Goal: Check status

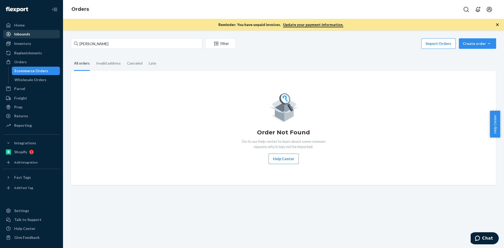
drag, startPoint x: 29, startPoint y: 27, endPoint x: 30, endPoint y: 36, distance: 9.0
click at [29, 27] on div "Home" at bounding box center [32, 25] width 56 height 7
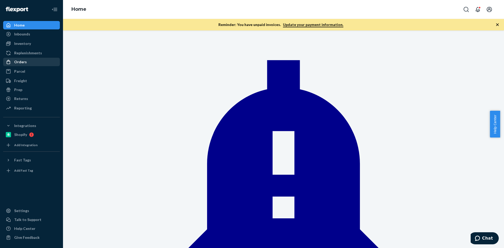
click at [24, 61] on div "Orders" at bounding box center [20, 61] width 13 height 5
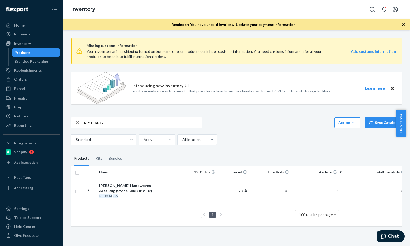
click at [105, 117] on input "R93034-06" at bounding box center [143, 122] width 118 height 11
paste input "B86014-2"
type input "B86014-26"
